Goal: Transaction & Acquisition: Purchase product/service

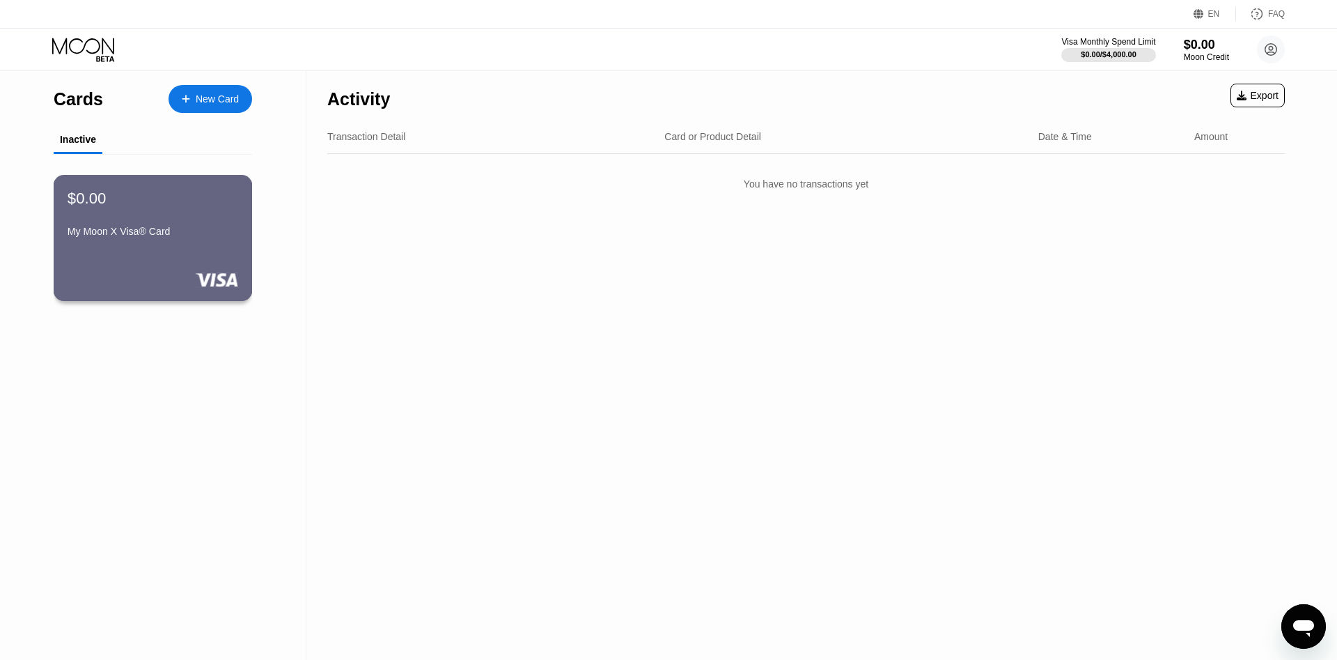
click at [163, 229] on div "$0.00 My Moon X Visa® Card" at bounding box center [153, 216] width 171 height 54
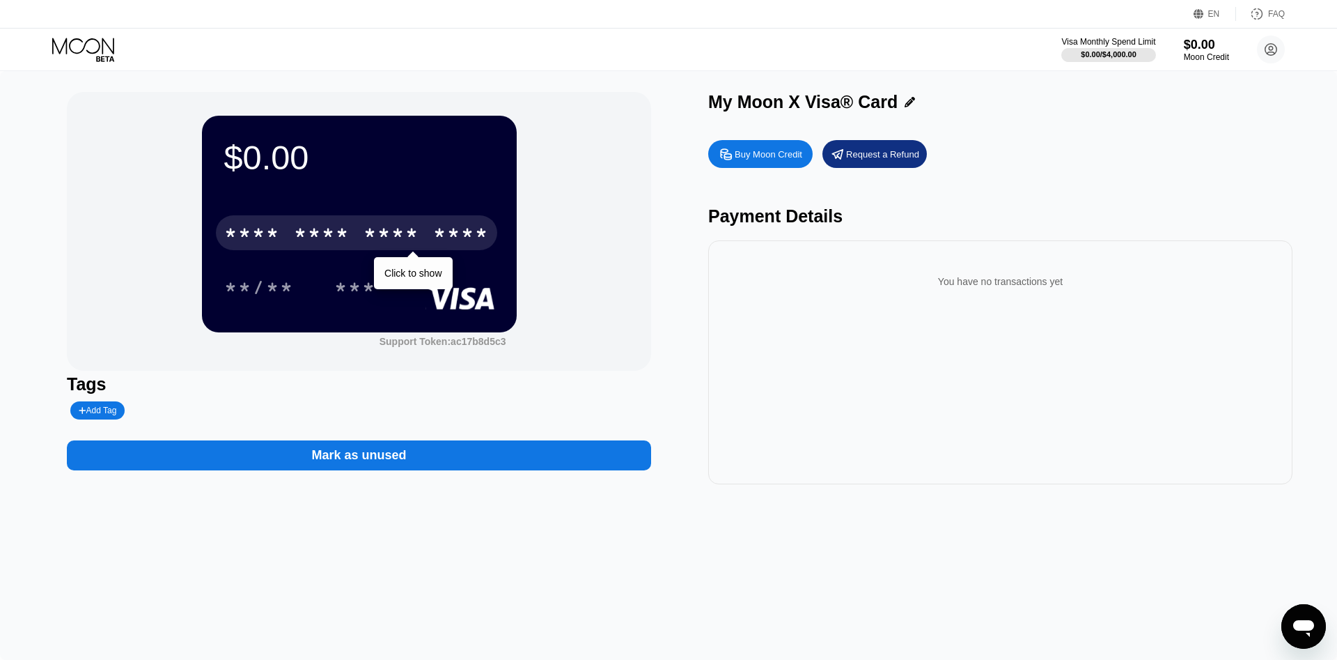
click at [386, 242] on div "* * * *" at bounding box center [392, 235] width 56 height 22
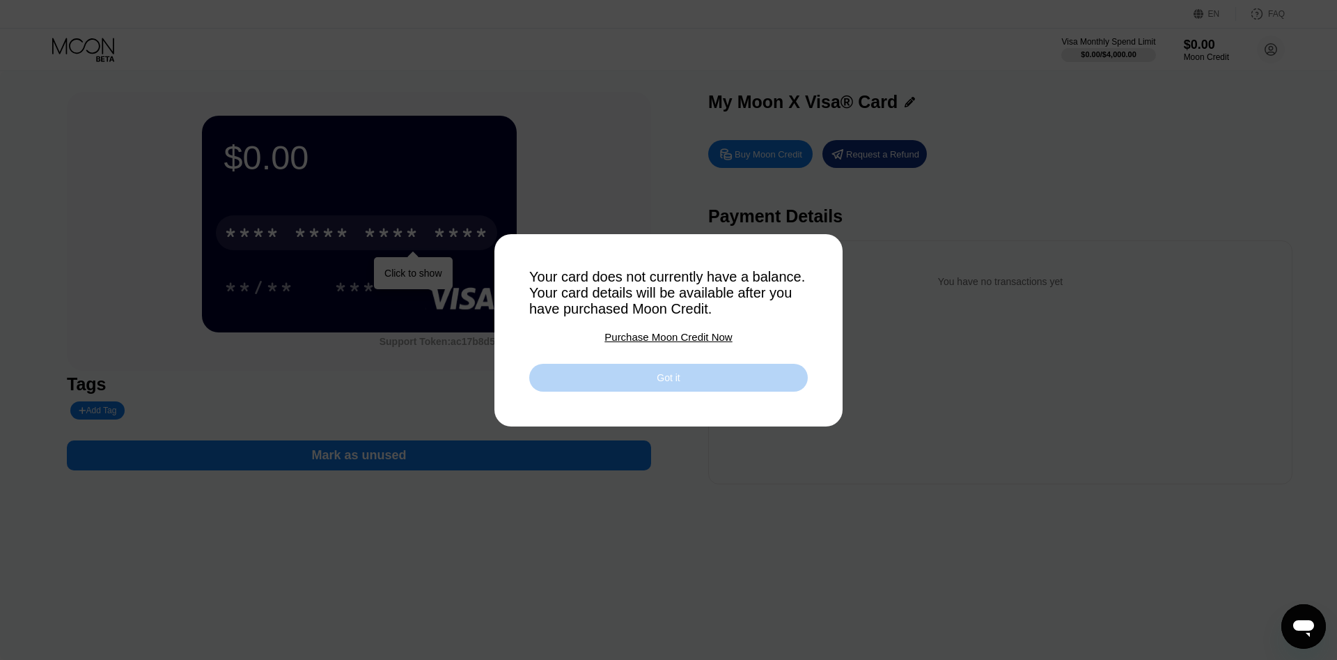
click at [653, 379] on div "Got it" at bounding box center [668, 378] width 279 height 28
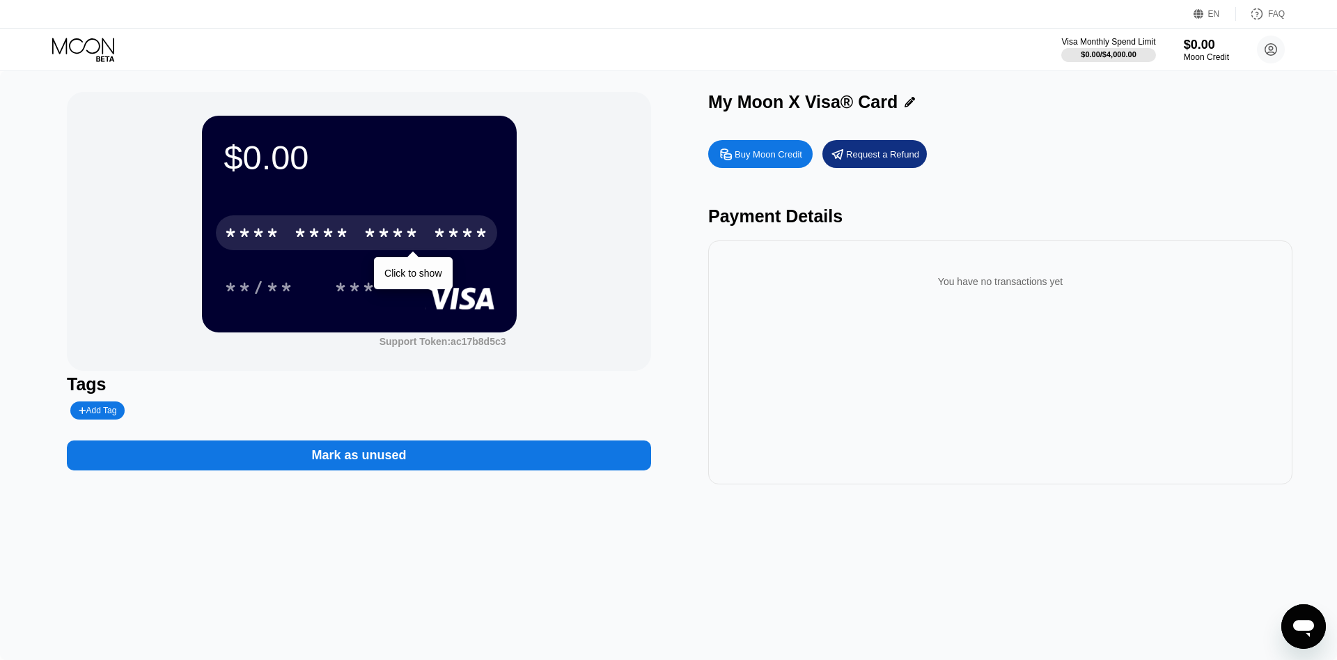
click at [781, 148] on div "Buy Moon Credit" at bounding box center [760, 154] width 104 height 28
type input "0"
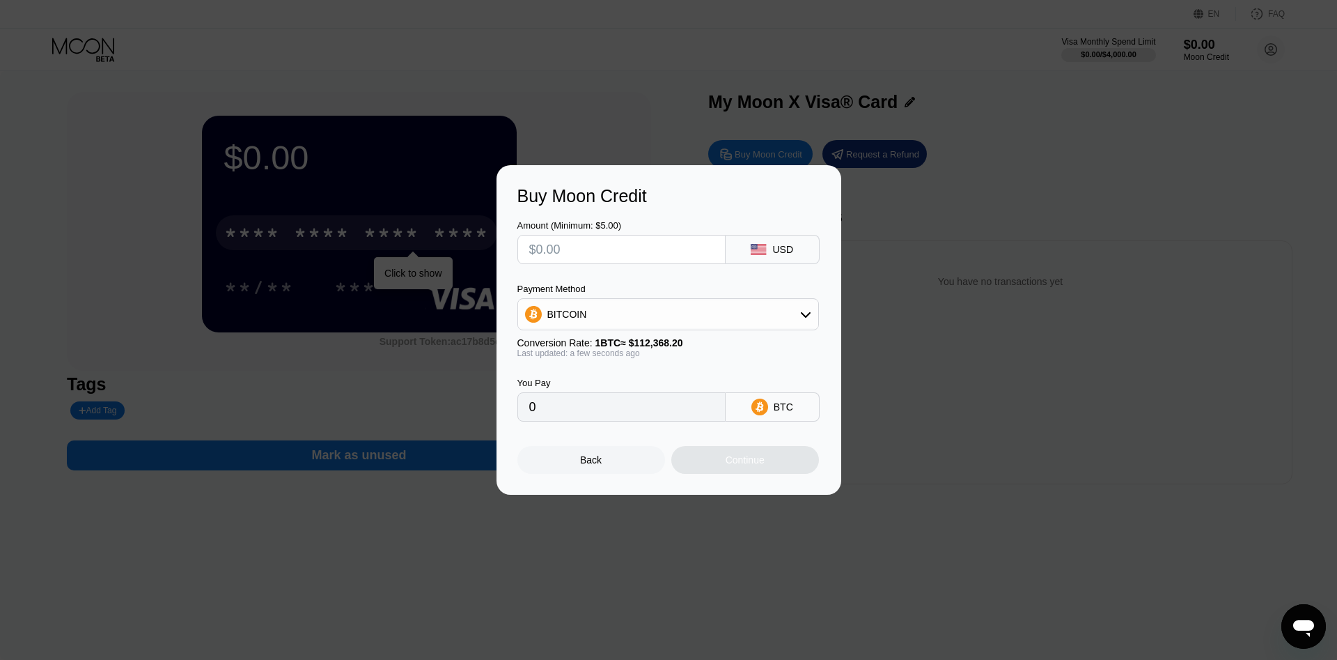
click at [660, 246] on input "text" at bounding box center [621, 249] width 185 height 28
type input "$7"
type input "0.00006230"
type input "$76"
type input "0.00067635"
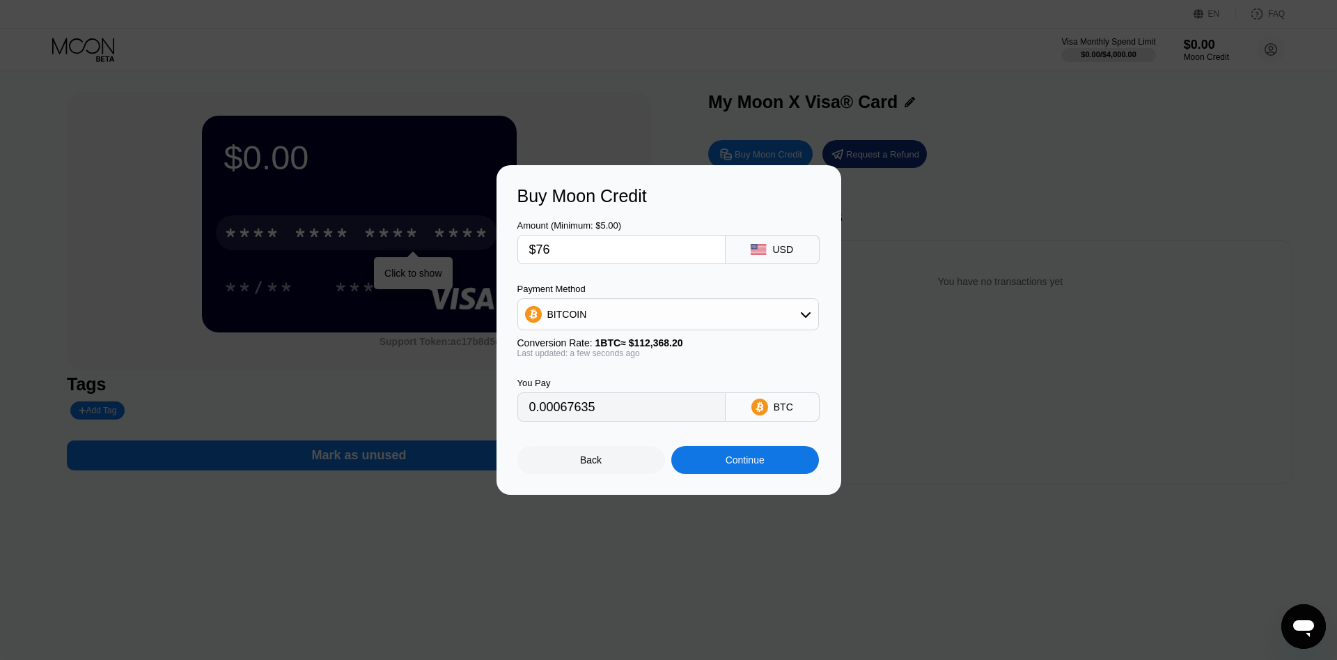
type input "$76"
click at [623, 315] on div "BITCOIN" at bounding box center [668, 314] width 300 height 28
click at [616, 322] on div "BITCOIN" at bounding box center [668, 314] width 300 height 28
click at [749, 465] on div "Continue" at bounding box center [745, 459] width 39 height 11
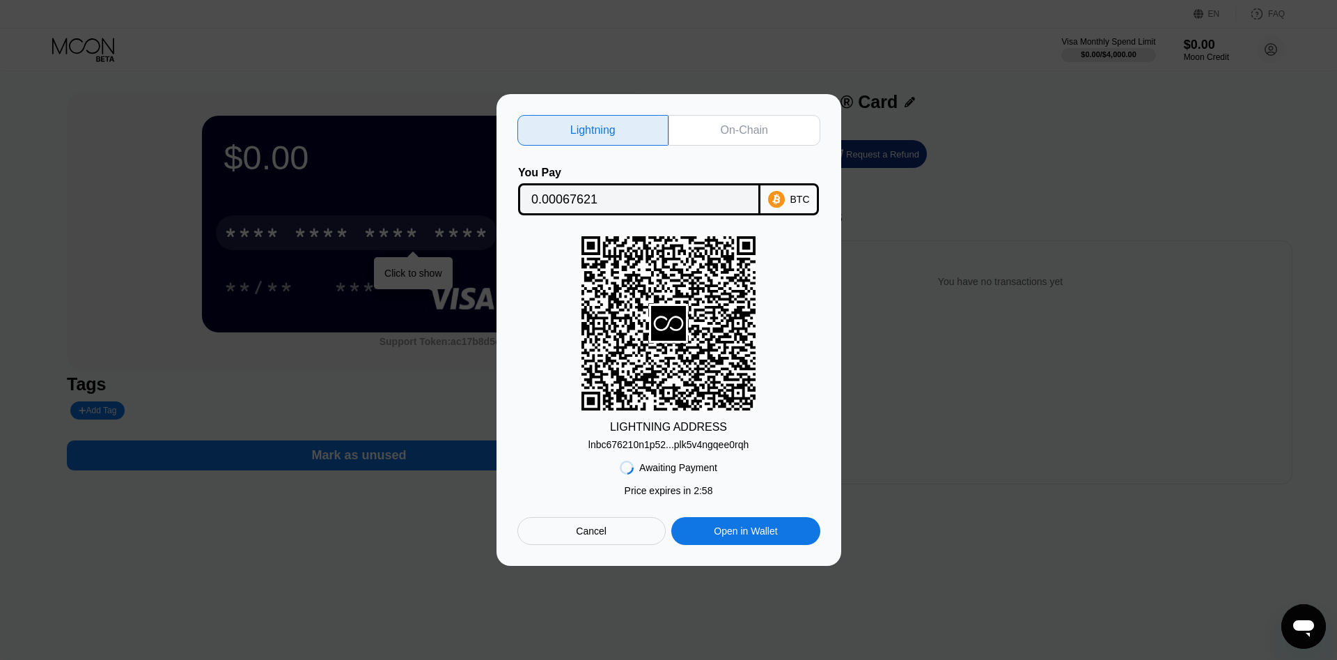
click at [745, 127] on div "On-Chain" at bounding box center [744, 130] width 47 height 14
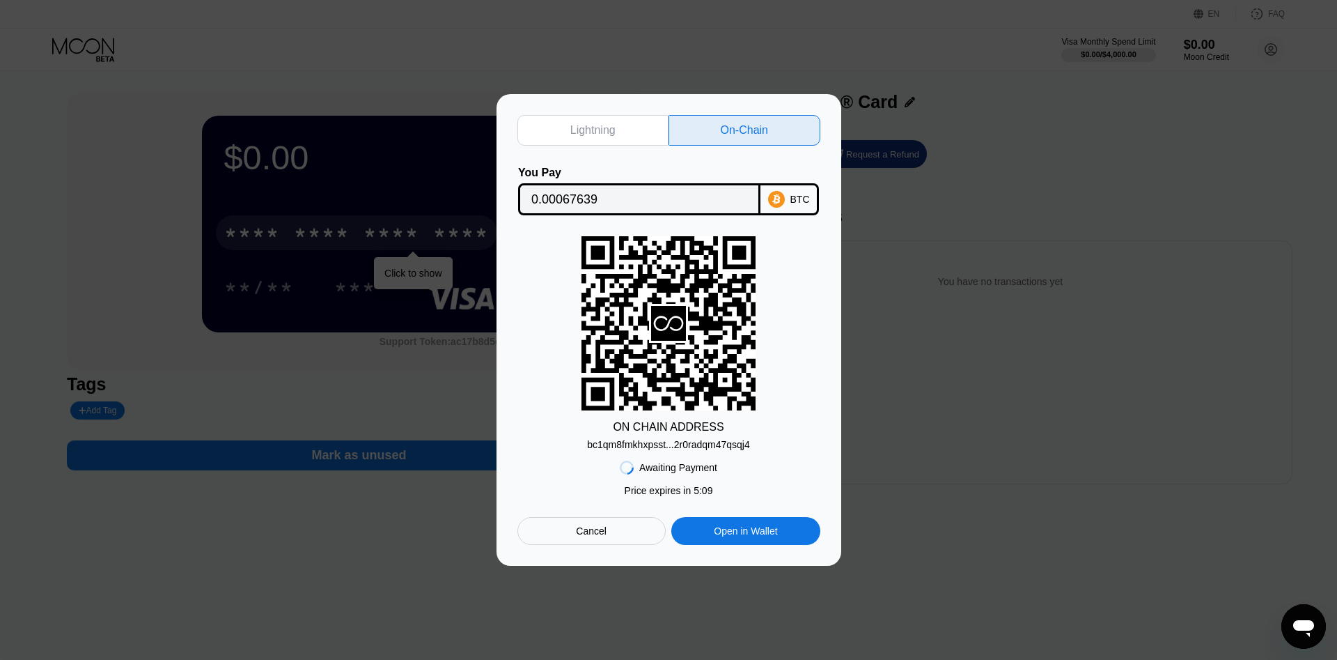
click at [610, 133] on div "Lightning" at bounding box center [594, 130] width 152 height 31
type input "0.00067621"
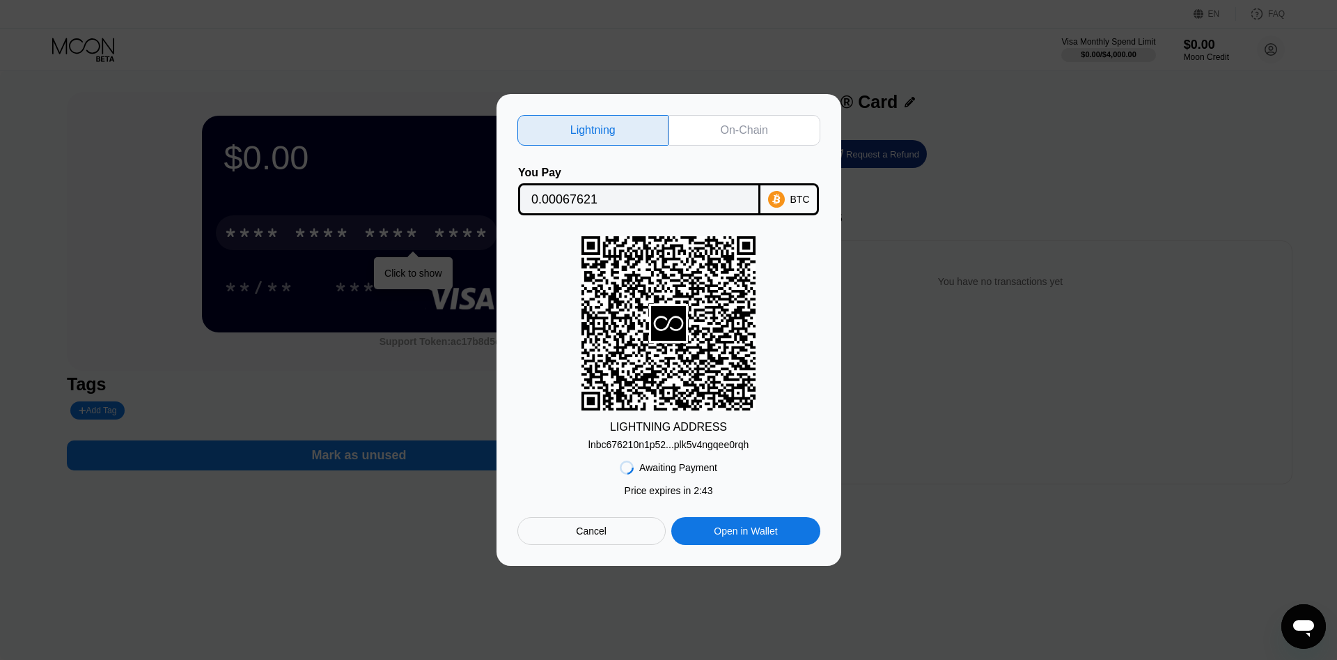
click at [607, 541] on div "Cancel" at bounding box center [592, 531] width 148 height 28
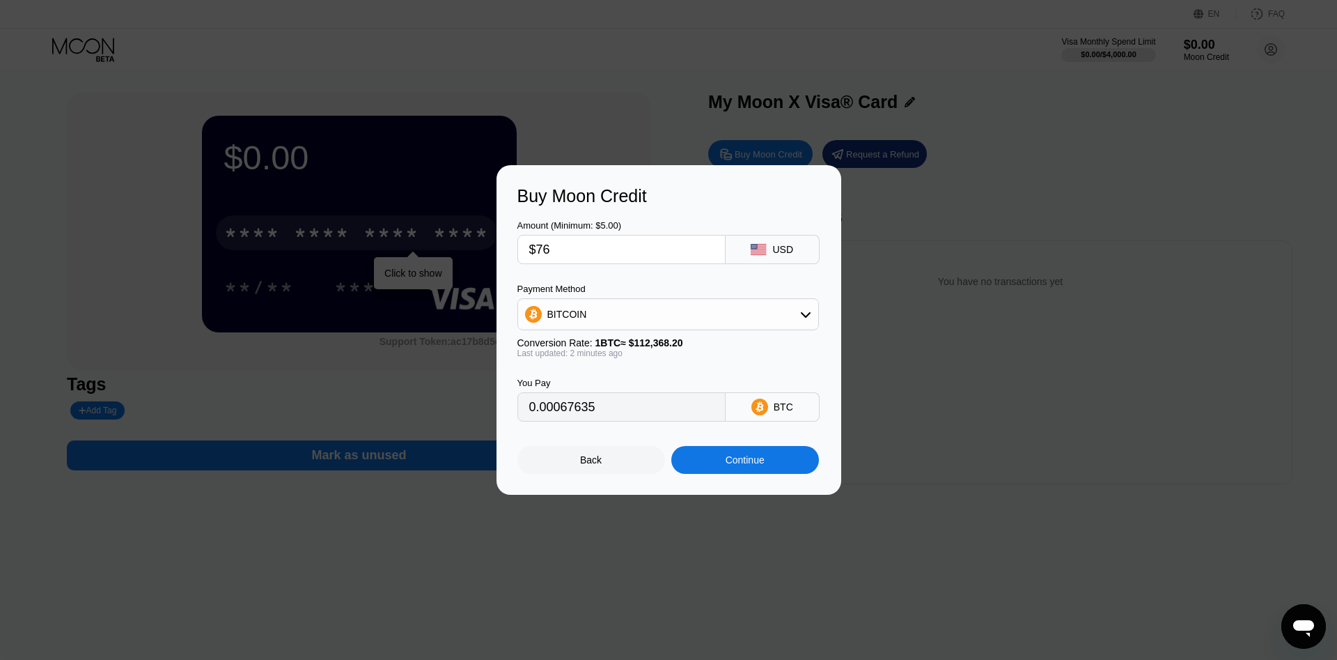
click at [605, 468] on div "Back" at bounding box center [592, 460] width 148 height 28
